Goal: Transaction & Acquisition: Purchase product/service

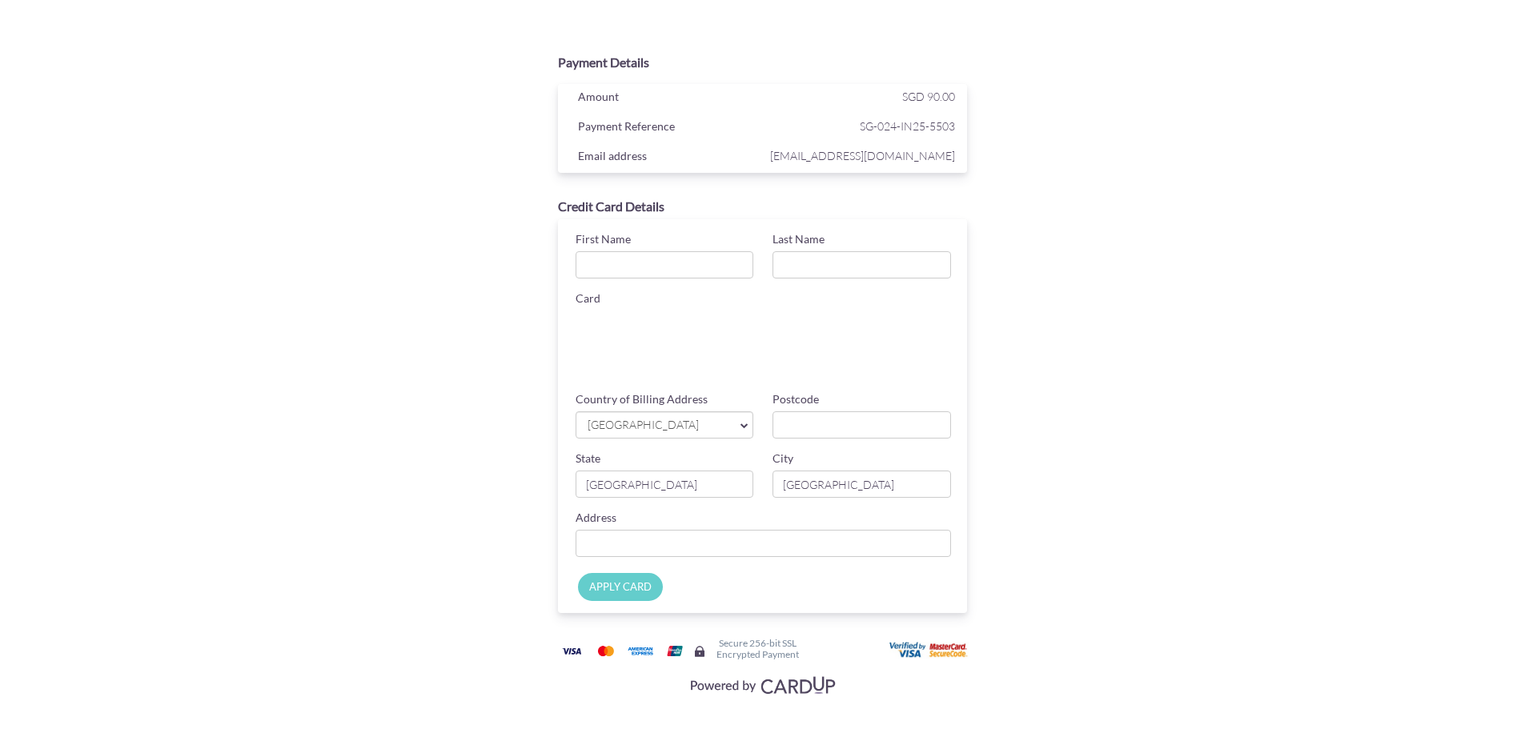
click at [1072, 304] on div "Payment Details Amount SGD 90.00 Payment Reference SG-024-IN25-5503 Email addre…" at bounding box center [762, 373] width 780 height 655
type input "Ashok"
type input "[PERSON_NAME]"
click at [647, 427] on span "[GEOGRAPHIC_DATA]" at bounding box center [657, 425] width 142 height 17
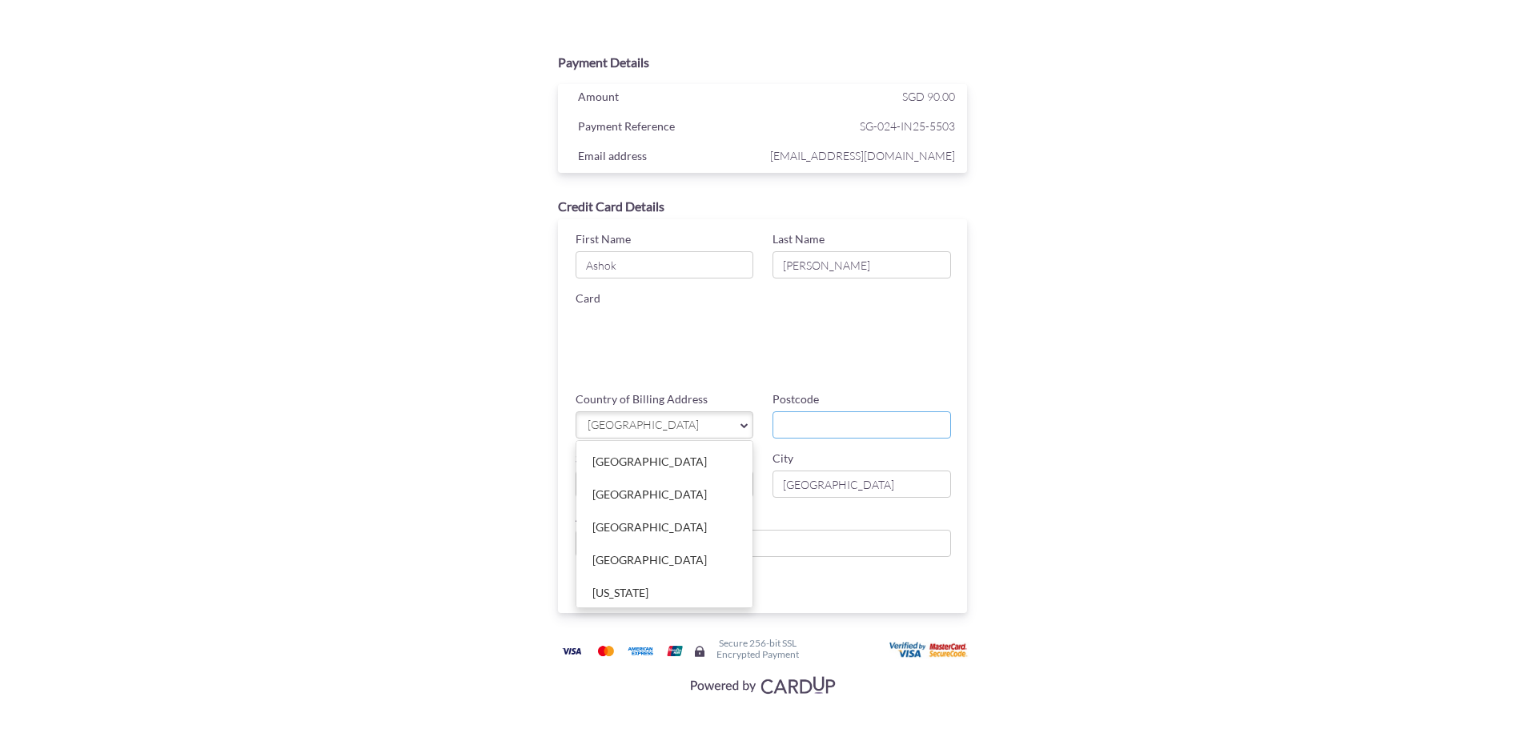
click at [848, 421] on input "Postcode" at bounding box center [861, 424] width 178 height 27
type input "821638"
click at [780, 555] on input "Country of Billing Address" at bounding box center [763, 543] width 376 height 27
click at [728, 575] on div "APPLY CARD" at bounding box center [767, 591] width 426 height 44
click at [725, 551] on input "Country of Billing Address" at bounding box center [763, 543] width 376 height 27
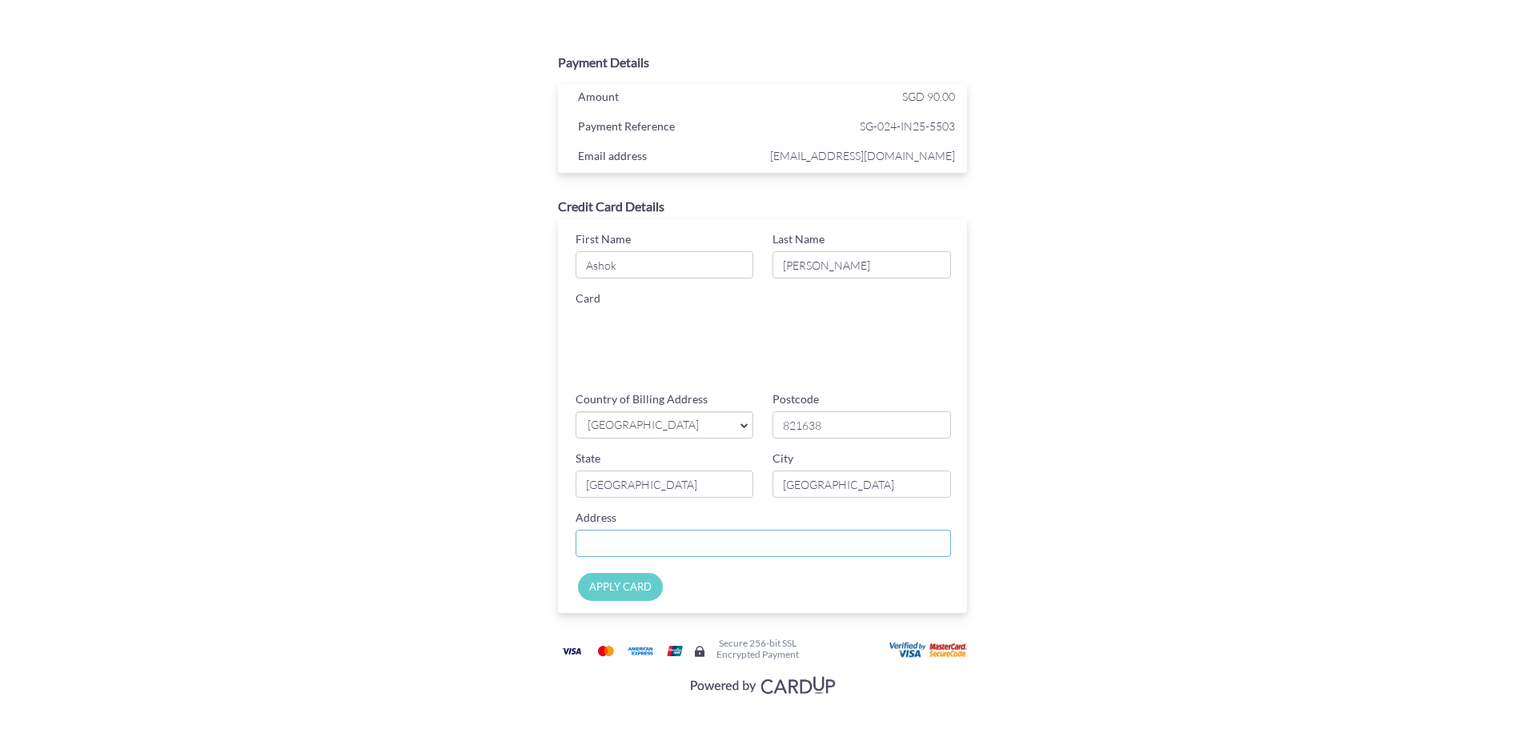
type input "[STREET_ADDRESS]"
click at [781, 586] on div "APPLY CARD" at bounding box center [767, 591] width 426 height 44
click at [600, 589] on input "APPLY CARD" at bounding box center [620, 587] width 85 height 28
type input "Applying..."
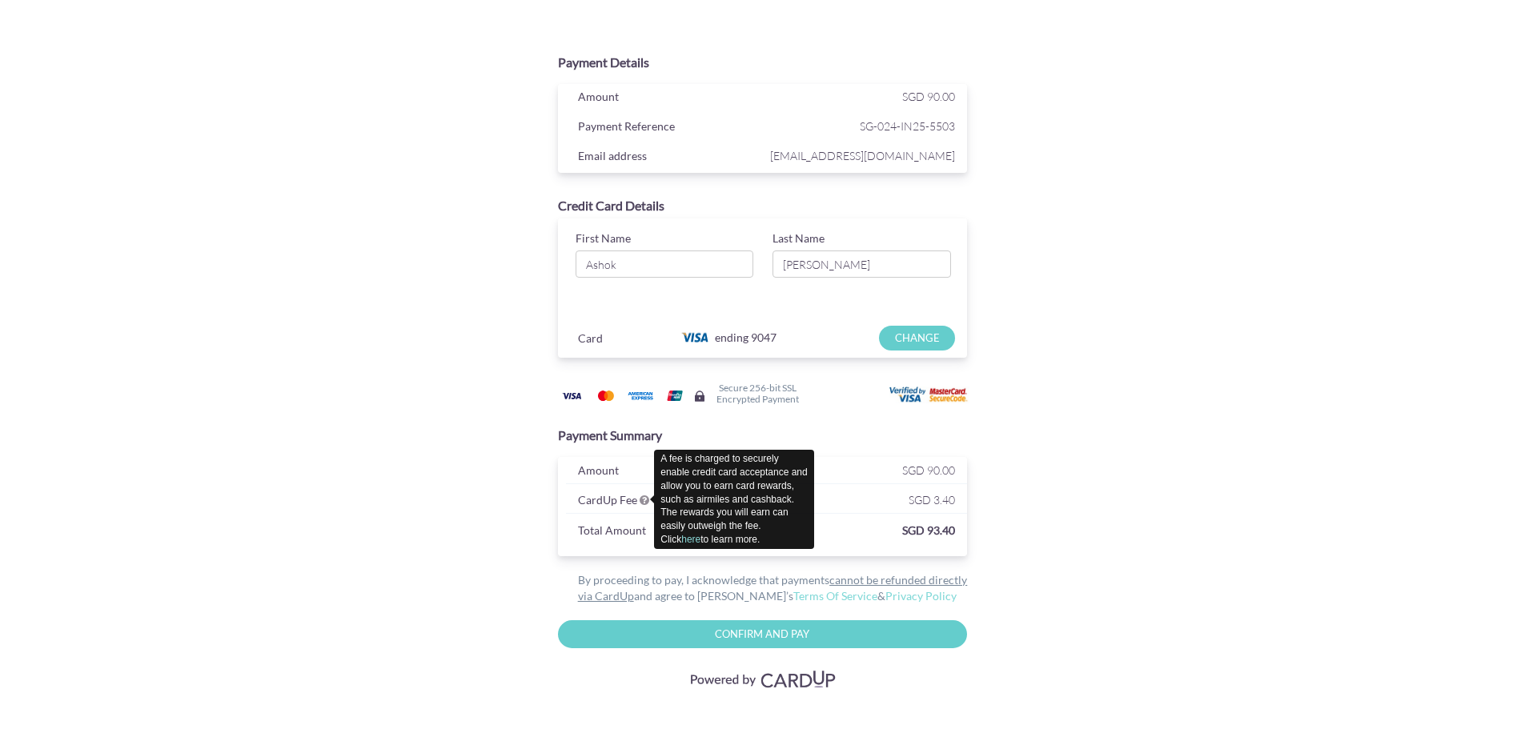
click at [643, 497] on icon at bounding box center [644, 500] width 10 height 11
click at [642, 501] on icon at bounding box center [644, 500] width 10 height 11
